Goal: Task Accomplishment & Management: Use online tool/utility

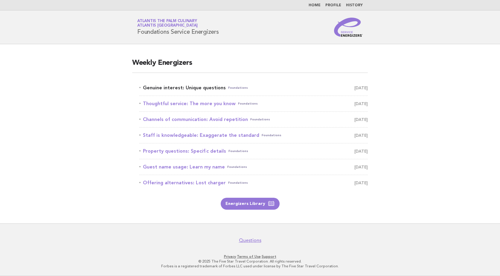
click at [200, 86] on link "Genuine interest: Unique questions Foundations [DATE]" at bounding box center [253, 88] width 229 height 8
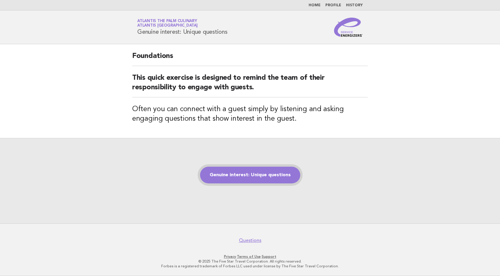
click at [233, 175] on link "Genuine interest: Unique questions" at bounding box center [250, 175] width 100 height 17
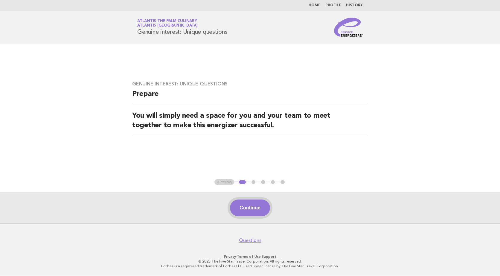
click at [248, 209] on button "Continue" at bounding box center [250, 208] width 40 height 17
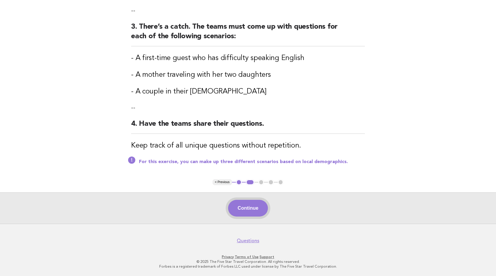
click at [253, 208] on button "Continue" at bounding box center [248, 208] width 40 height 17
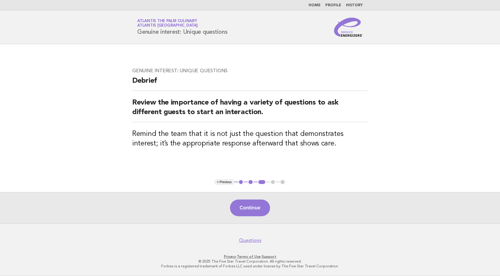
click at [253, 208] on button "Continue" at bounding box center [250, 208] width 40 height 17
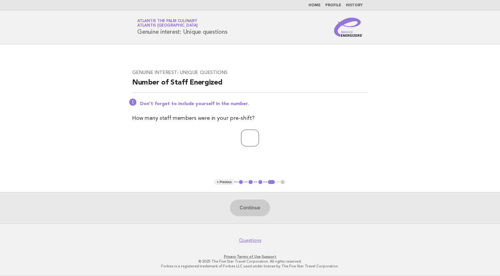
click at [245, 139] on input "number" at bounding box center [250, 138] width 18 height 17
type input "**"
click at [250, 208] on button "Continue" at bounding box center [250, 208] width 40 height 17
